Goal: Ask a question

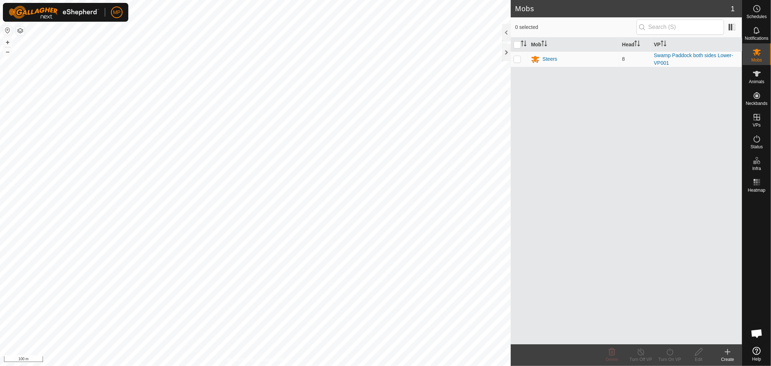
scroll to position [1425, 0]
click at [756, 75] on icon at bounding box center [757, 74] width 8 height 6
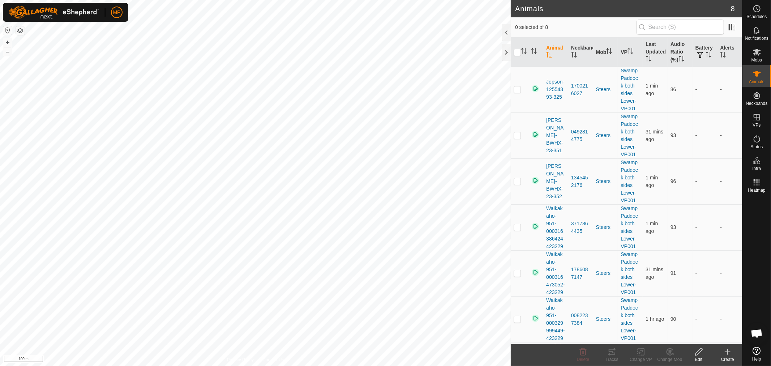
click at [755, 335] on span "Open chat" at bounding box center [757, 334] width 12 height 10
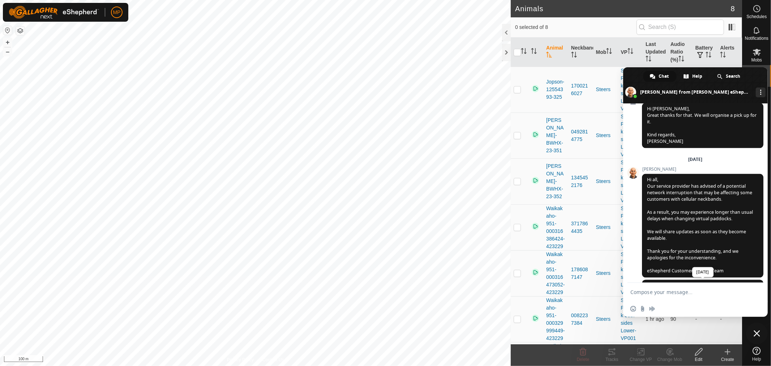
scroll to position [1433, 0]
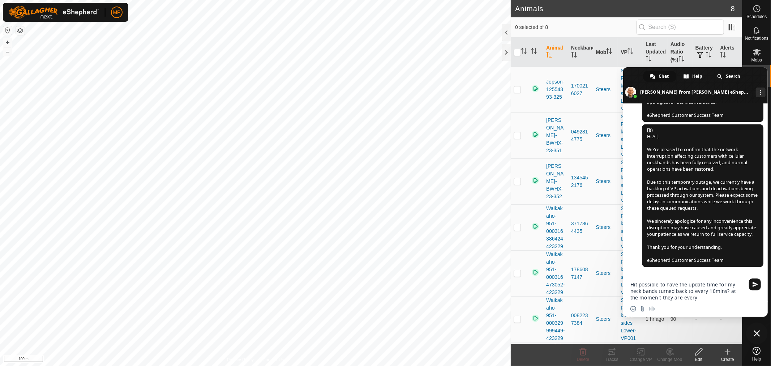
click at [649, 298] on textarea "Hit possible to have the update time for my neck bands turned back to every 10m…" at bounding box center [687, 291] width 114 height 20
click at [691, 298] on textarea "Hit possible to have the update time for my neck bands turned back to every 10m…" at bounding box center [687, 291] width 114 height 20
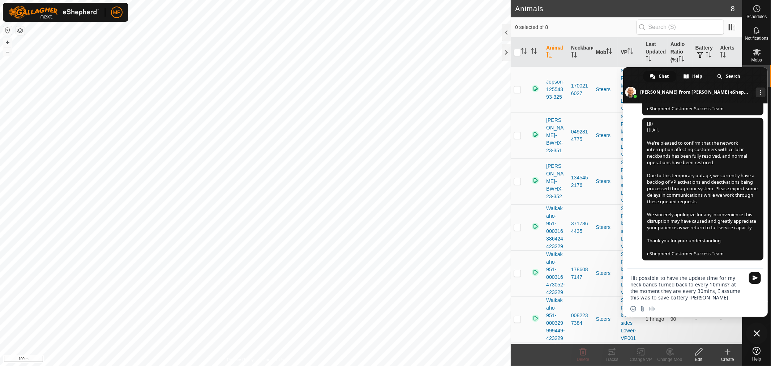
drag, startPoint x: 691, startPoint y: 298, endPoint x: 689, endPoint y: 295, distance: 3.8
drag, startPoint x: 689, startPoint y: 295, endPoint x: 687, endPoint y: 299, distance: 4.5
click at [687, 299] on textarea "Hit possible to have the update time for my neck bands turned back to every 10m…" at bounding box center [687, 288] width 114 height 26
click at [685, 299] on textarea "Hit possible to have the update time for my neck bands turned back to every 10m…" at bounding box center [687, 288] width 114 height 26
click at [689, 298] on textarea "Hit possible to have the update time for my neck bands turned back to every 10m…" at bounding box center [687, 288] width 114 height 26
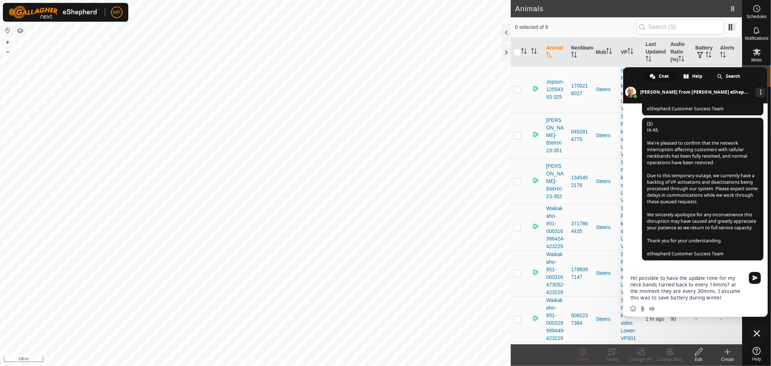
click at [712, 298] on textarea "Hit possible to have the update time for my neck bands turned back to every 10m…" at bounding box center [687, 288] width 114 height 26
click at [719, 300] on textarea "Hit possible to have the update time for my neck bands turned back to every 10m…" at bounding box center [687, 288] width 114 height 26
type textarea "Hit possible to have the update time for my neck bands turned back to every 10m…"
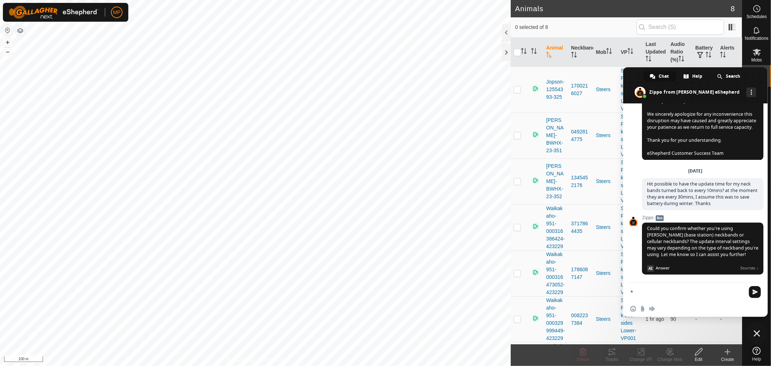
scroll to position [1552, 0]
type textarea "*"
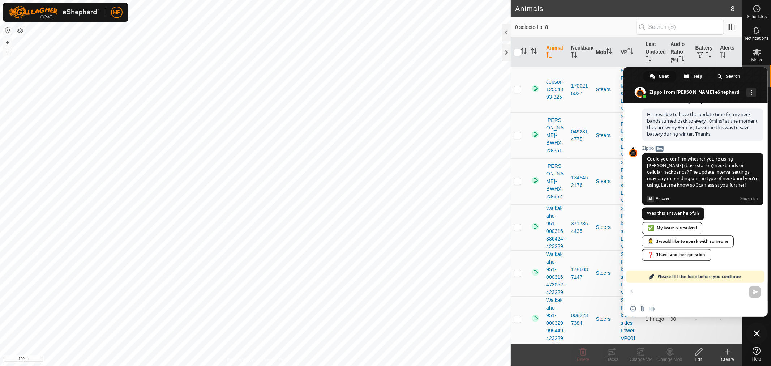
scroll to position [1621, 0]
click at [653, 291] on div "* Insert an emoji Send a file Audio message" at bounding box center [695, 300] width 145 height 34
click at [679, 296] on div "* Insert an emoji Send a file Audio message" at bounding box center [695, 300] width 145 height 34
click at [678, 303] on div "Insert an emoji Send a file Audio message" at bounding box center [695, 309] width 145 height 16
click at [670, 278] on span "Please fill the form before you continue." at bounding box center [699, 276] width 85 height 12
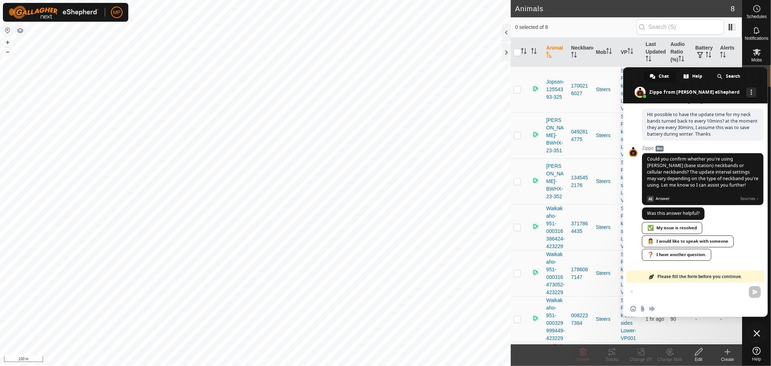
click at [664, 292] on div "* Insert an emoji Send a file Audio message" at bounding box center [695, 300] width 145 height 34
click at [671, 253] on div "❓ I have another question." at bounding box center [676, 255] width 69 height 12
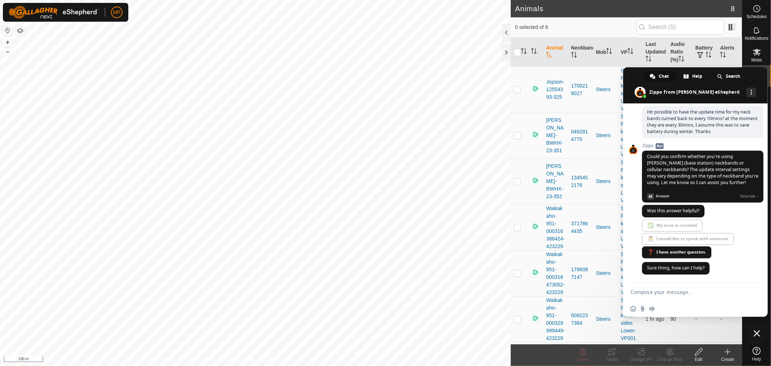
scroll to position [1624, 0]
type textarea "They are cellular"
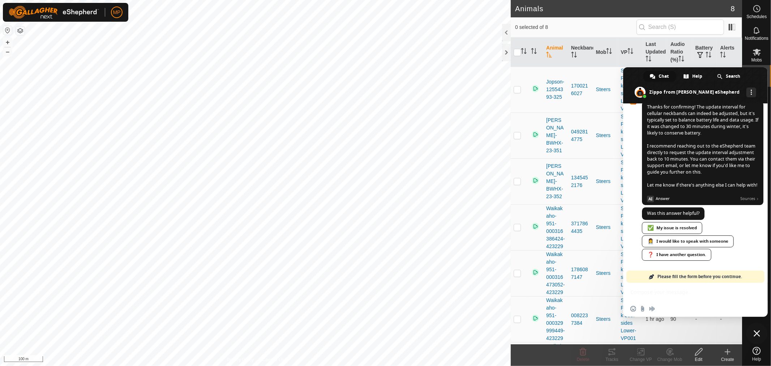
scroll to position [1841, 0]
click at [689, 240] on div "👩‍⚕️ I would like to speak with someone" at bounding box center [688, 241] width 92 height 12
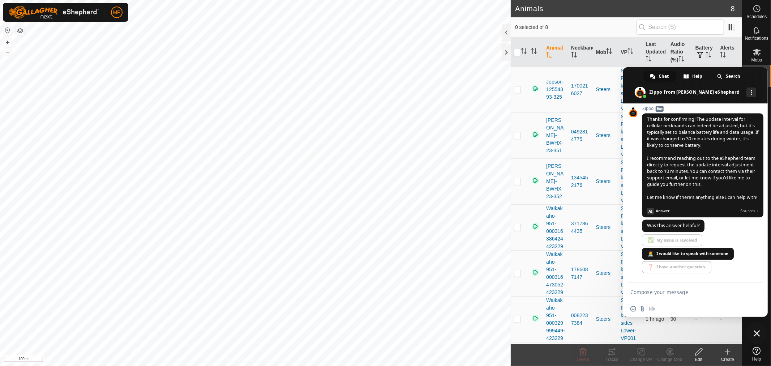
scroll to position [1844, 0]
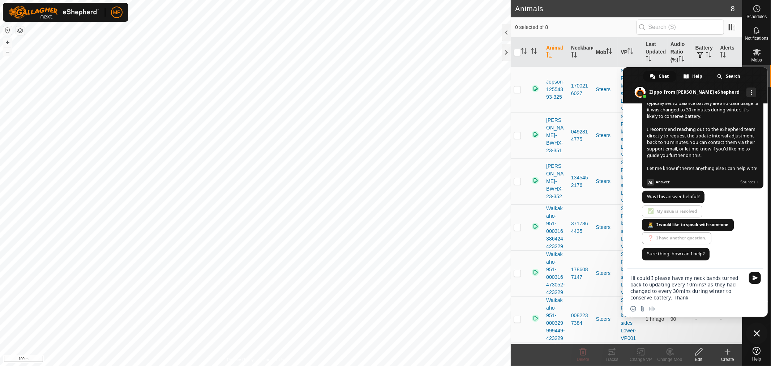
type textarea "Hi could I please have my neck bands turned back to updating every 10mins? as t…"
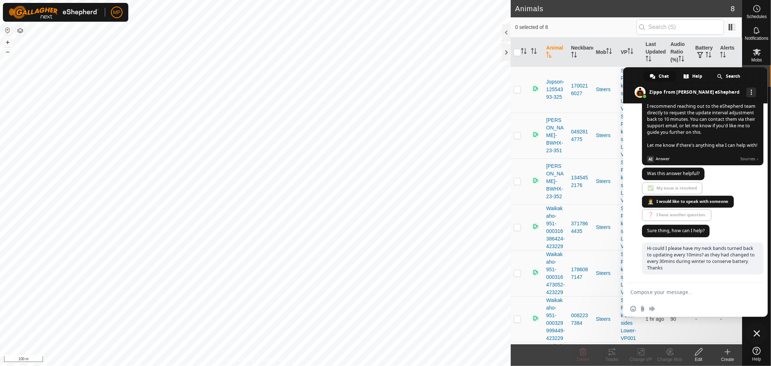
scroll to position [1883, 0]
click at [756, 334] on span "Close chat" at bounding box center [756, 333] width 7 height 7
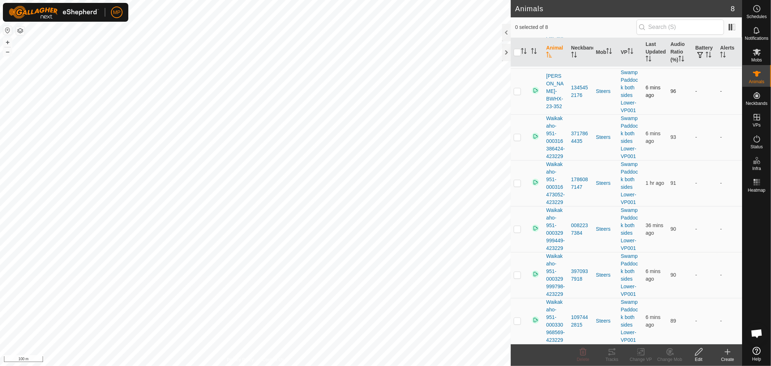
scroll to position [0, 0]
click at [514, 91] on p-checkbox at bounding box center [516, 89] width 7 height 6
checkbox input "true"
click at [608, 354] on icon at bounding box center [611, 351] width 9 height 9
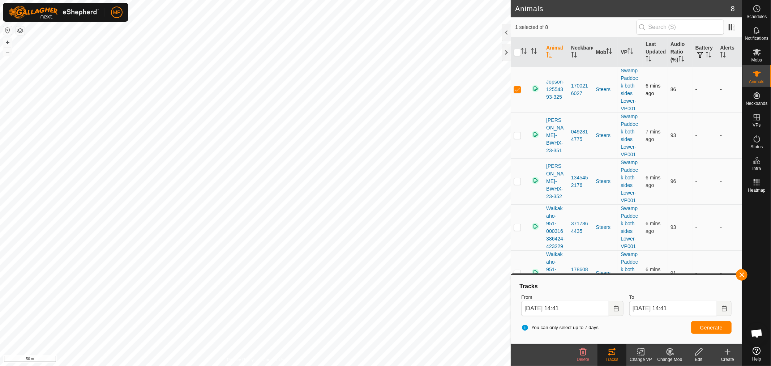
click at [528, 84] on div "Animals 8 1 selected of 8 Animal Neckband Mob VP Last Updated Audio Ratio (%) B…" at bounding box center [371, 183] width 742 height 366
click at [472, 0] on html "MP Schedules Notifications Mobs Animals Neckbands VPs Status Infra Heatmap Help…" at bounding box center [385, 183] width 771 height 366
